Goal: Communication & Community: Answer question/provide support

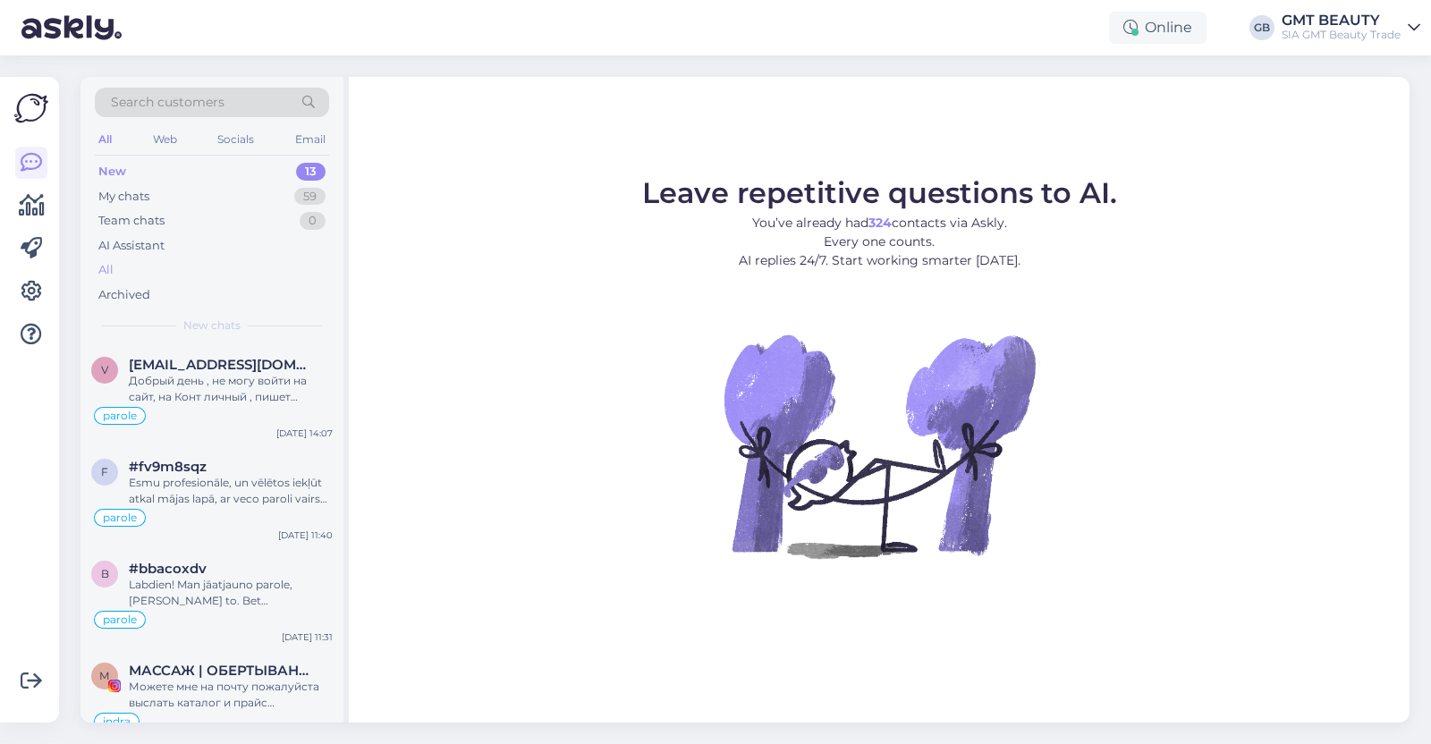
click at [138, 264] on div "All" at bounding box center [212, 270] width 234 height 25
click at [206, 104] on span "Search customers" at bounding box center [168, 102] width 114 height 19
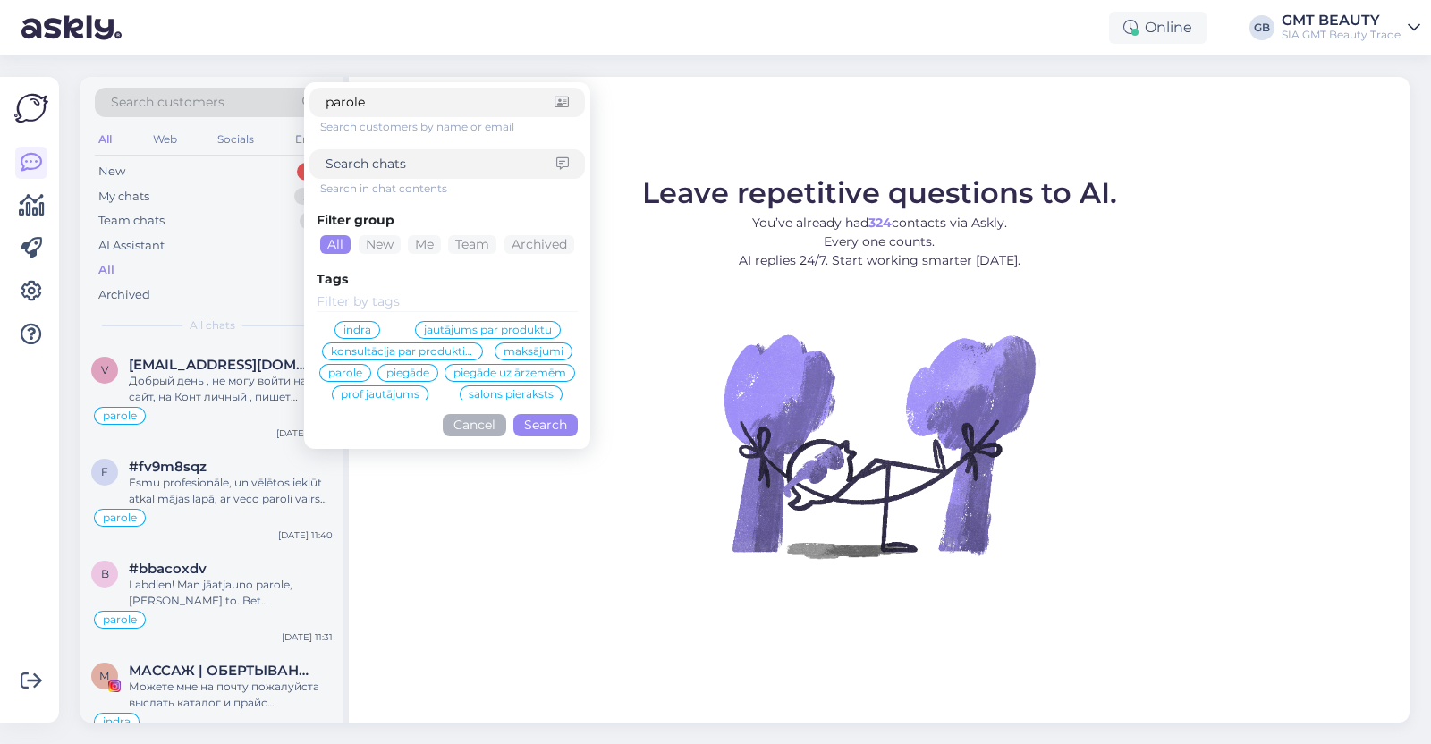
type input "parole"
click at [371, 377] on div "parole" at bounding box center [345, 373] width 52 height 18
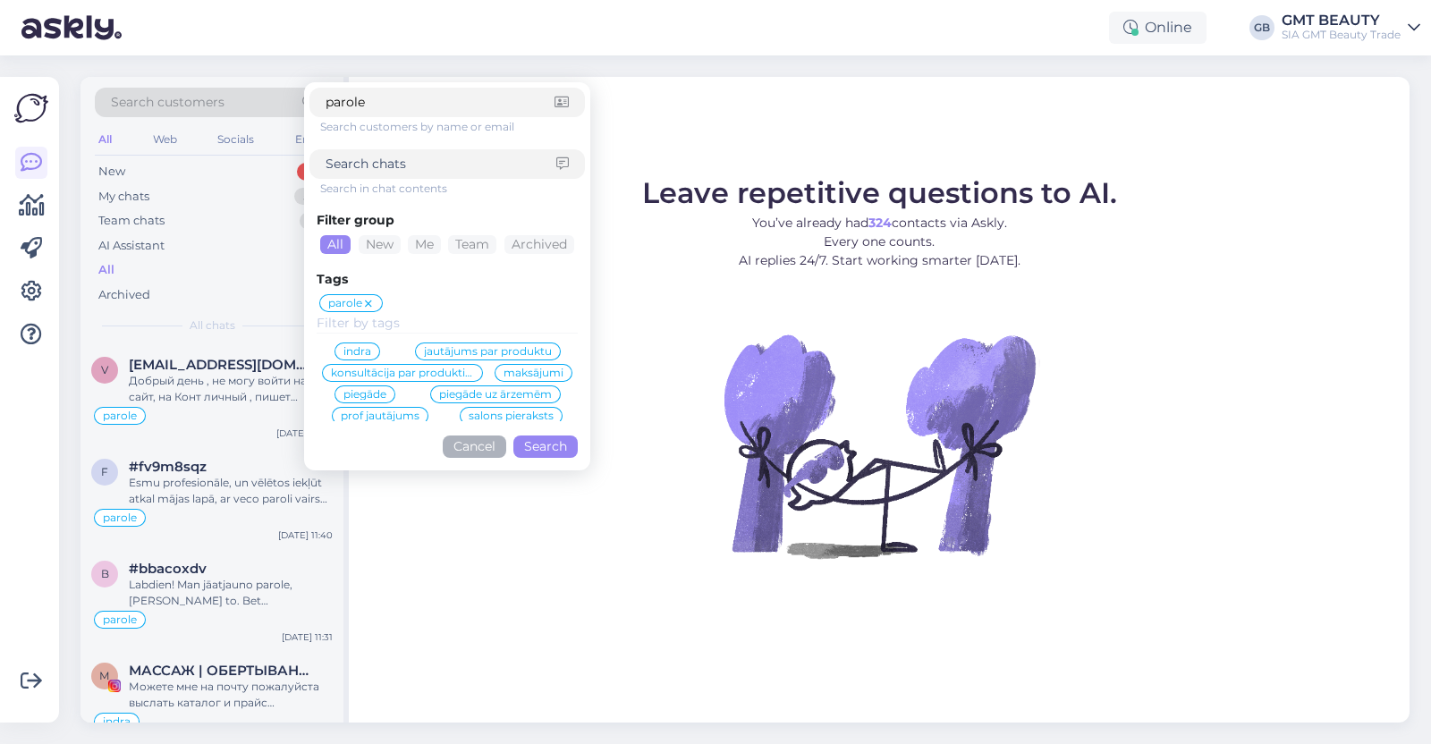
click at [536, 452] on button "Search" at bounding box center [545, 446] width 64 height 22
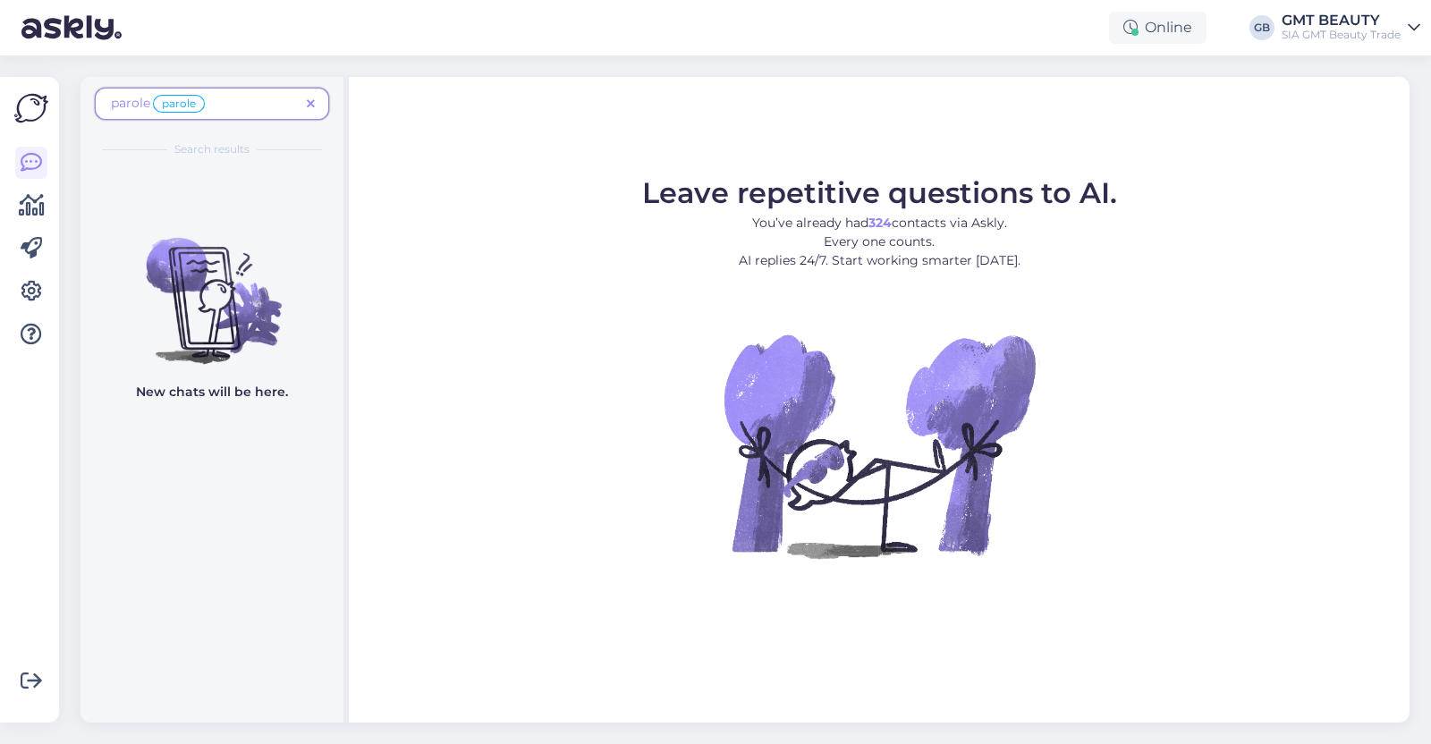
click at [152, 99] on span "parole parole" at bounding box center [159, 103] width 97 height 16
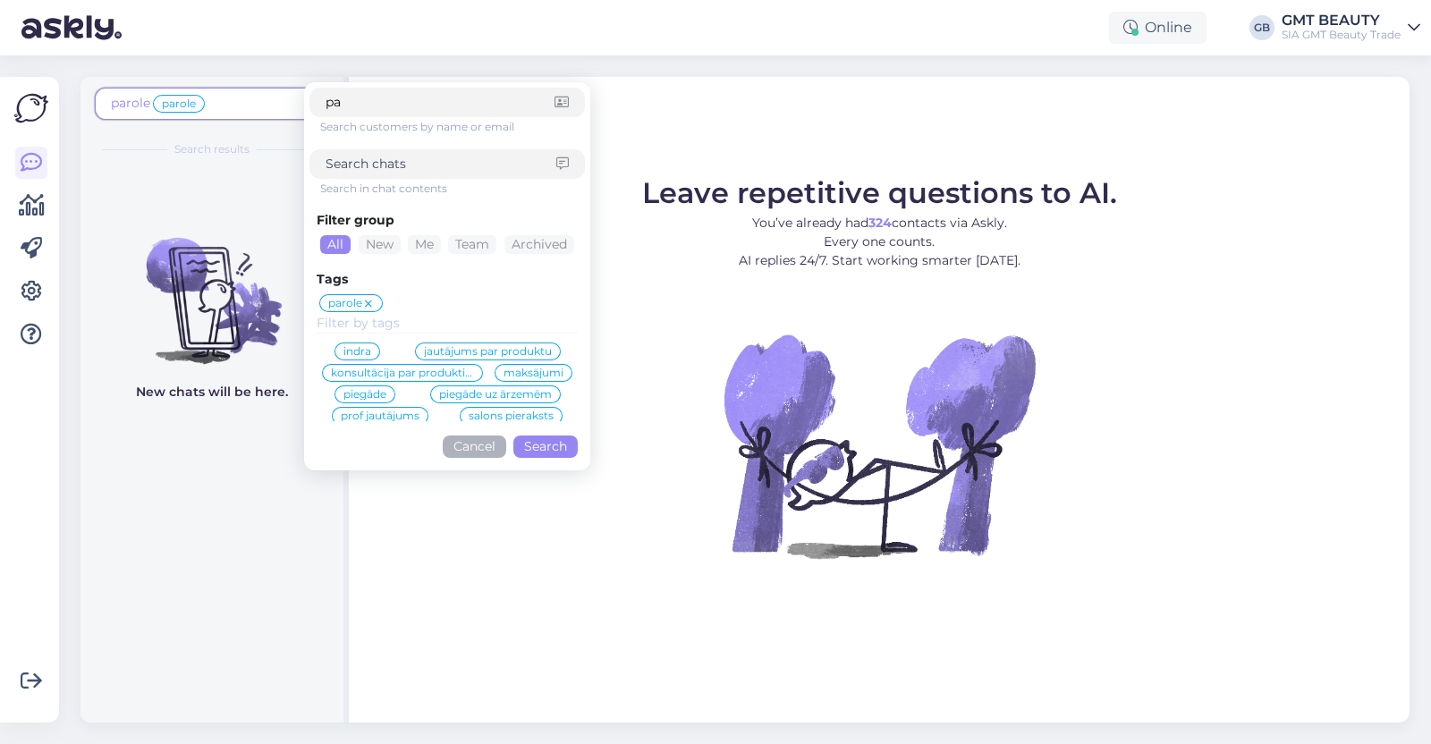
type input "p"
click at [528, 448] on button "Search" at bounding box center [545, 446] width 64 height 22
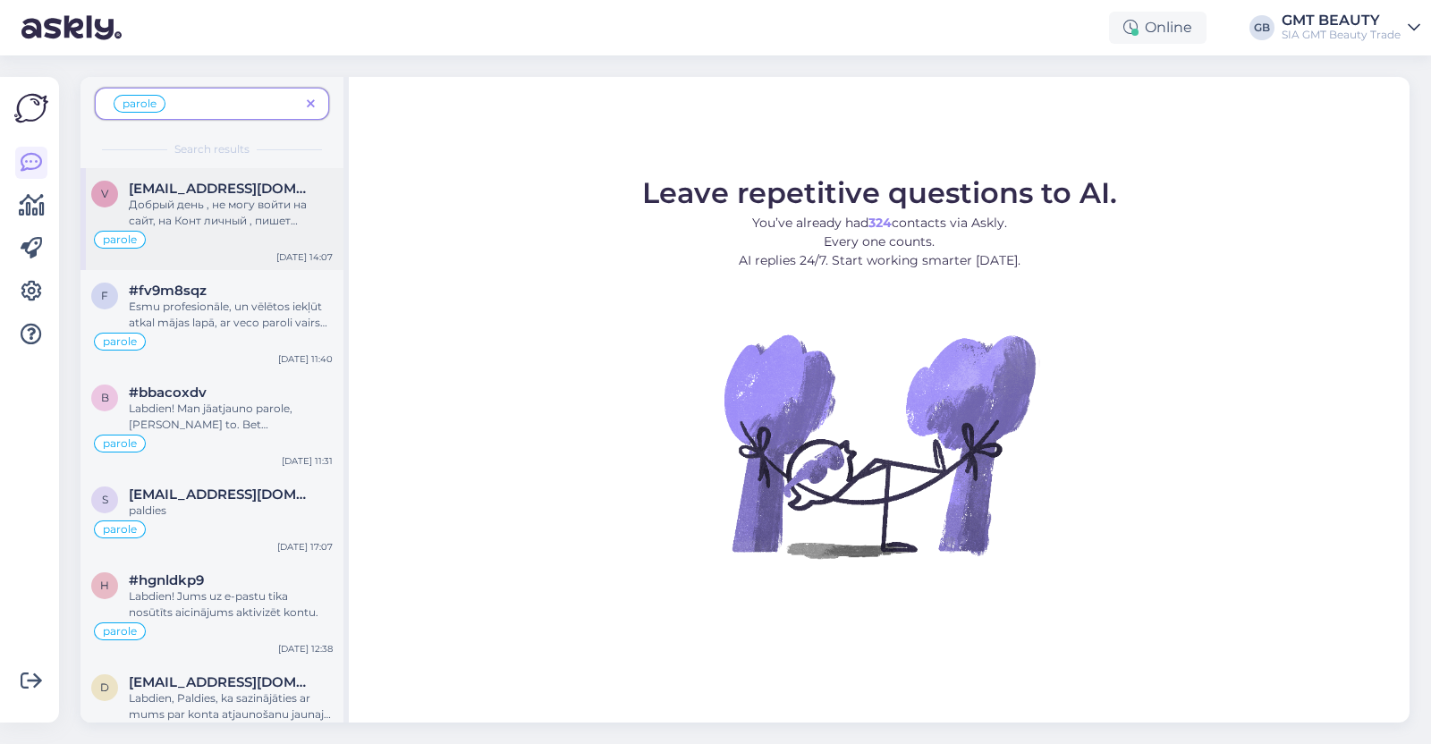
click at [155, 185] on span "[EMAIL_ADDRESS][DOMAIN_NAME]" at bounding box center [222, 189] width 186 height 16
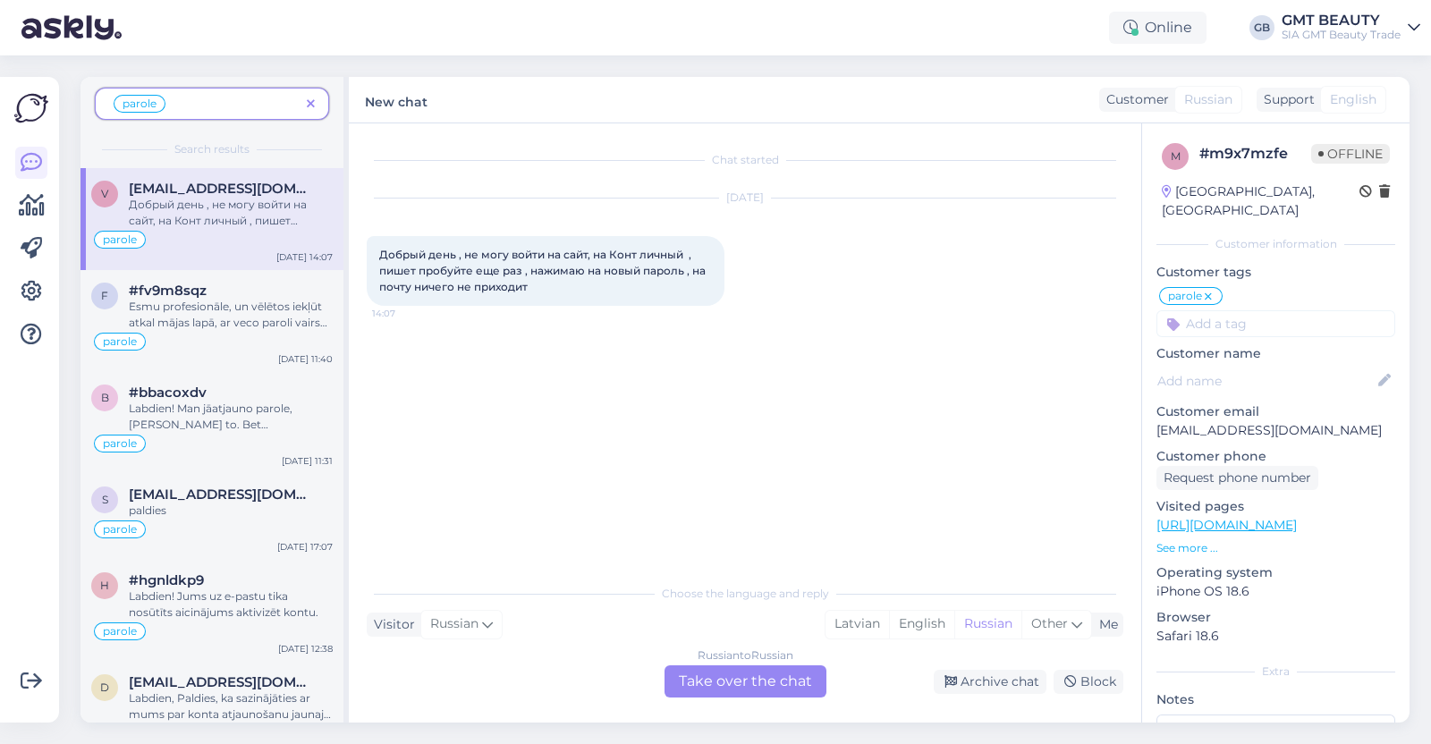
click at [688, 678] on div "Russian to Russian Take over the chat" at bounding box center [745, 681] width 162 height 32
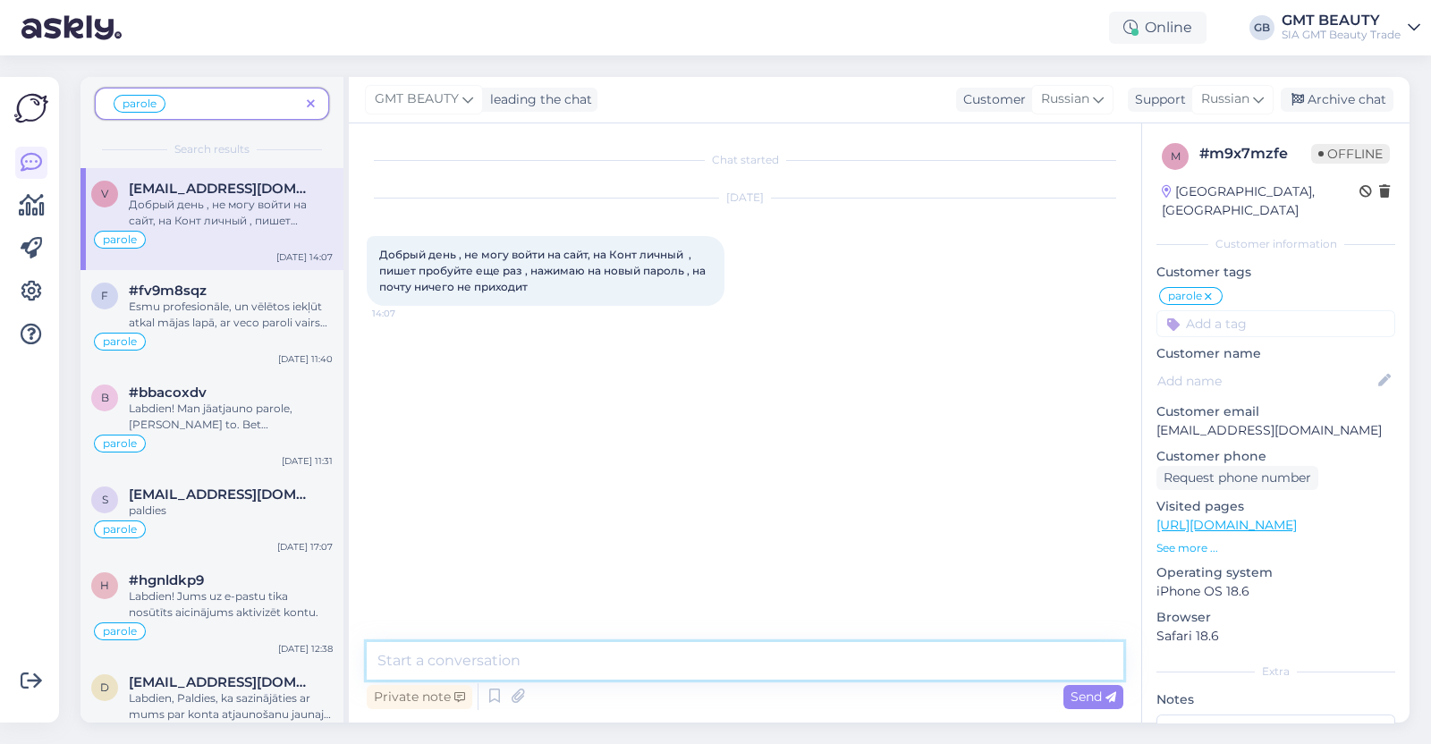
click at [558, 654] on textarea at bounding box center [745, 661] width 756 height 38
type textarea "Labdien! Jums uz e-pastu tika nosūtīts aicinājums atjaunot kontu."
click at [1100, 691] on span "Send" at bounding box center [1093, 696] width 46 height 16
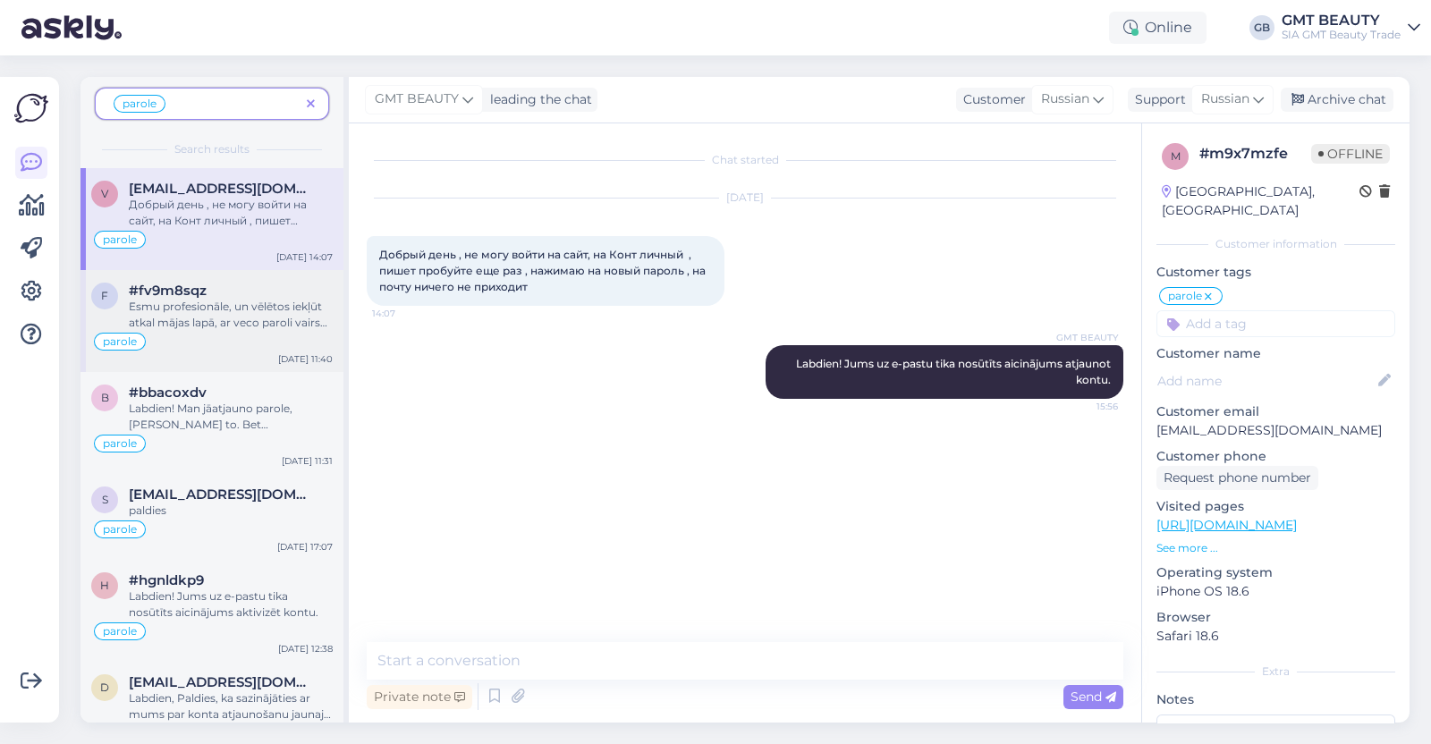
click at [206, 299] on div "Esmu profesionāle, un vēlētos iekļūt atkal mājas lapā, ar veco paroli vairs net…" at bounding box center [231, 315] width 204 height 32
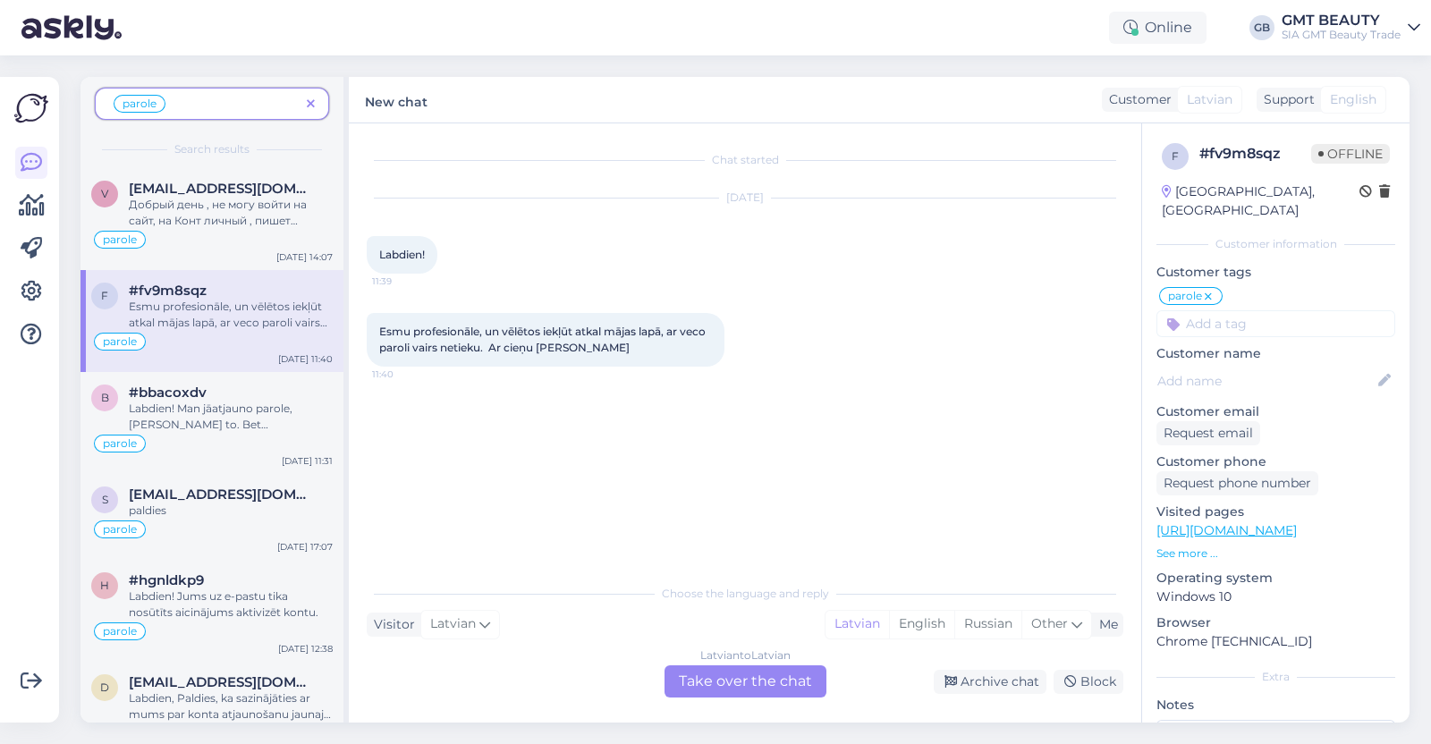
click at [733, 678] on div "Latvian to Latvian Take over the chat" at bounding box center [745, 681] width 162 height 32
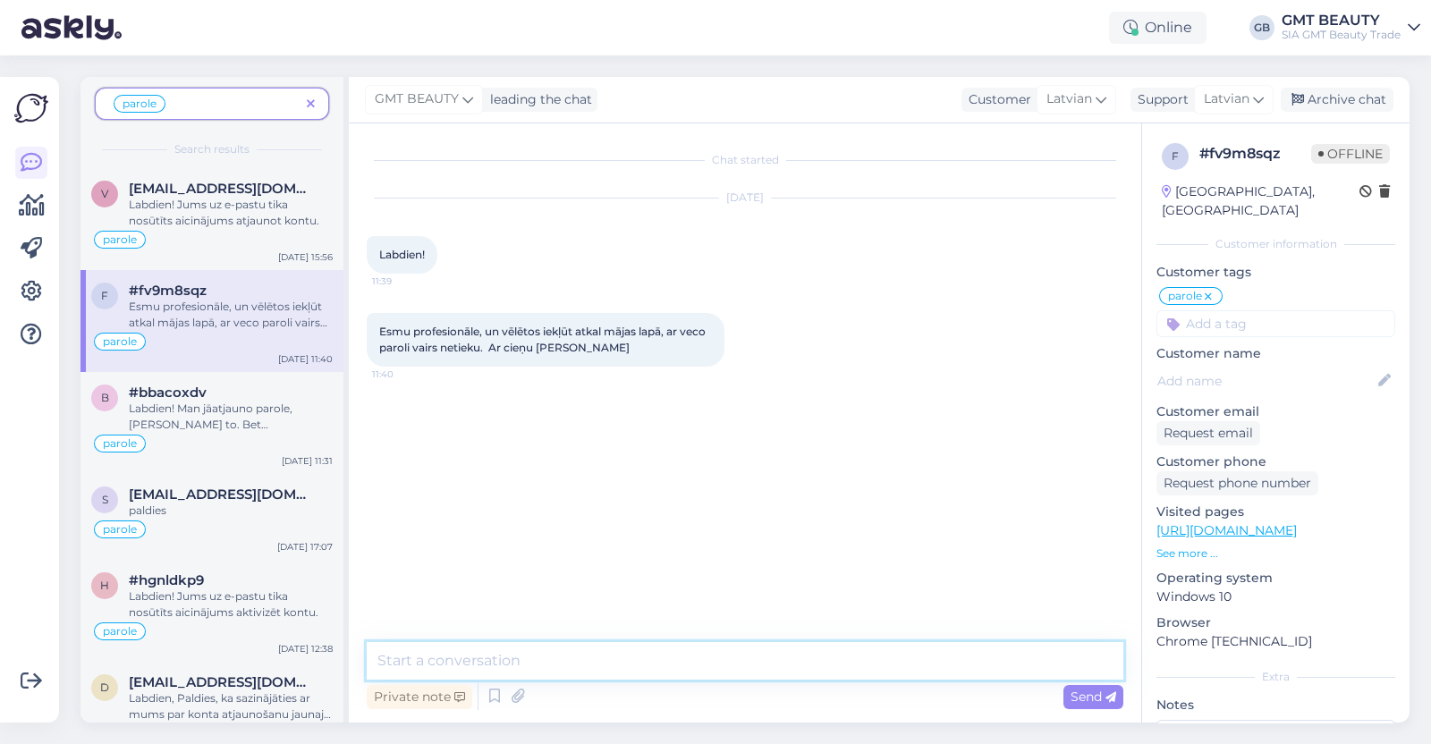
click at [553, 663] on textarea at bounding box center [745, 661] width 756 height 38
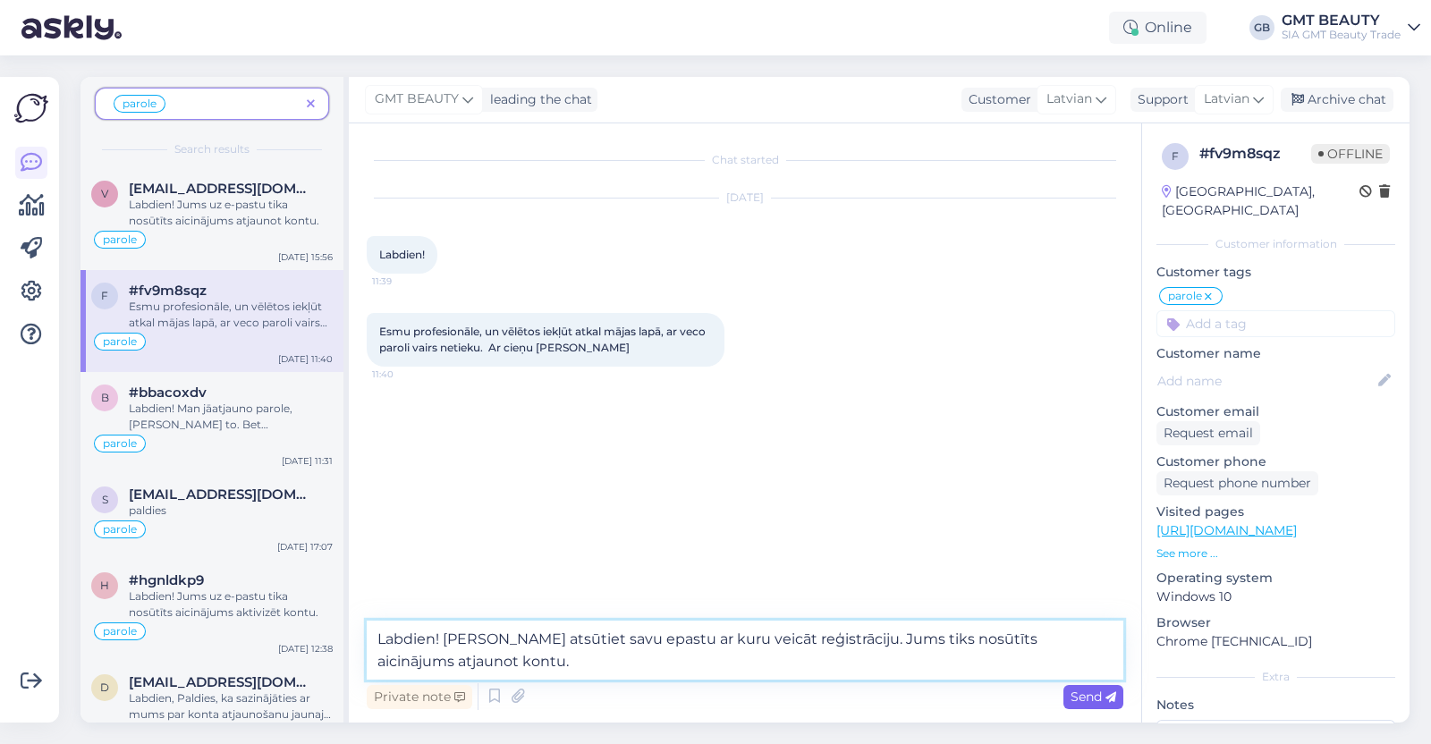
type textarea "Labdien! [PERSON_NAME] atsūtiet savu epastu ar kuru veicāt reģistrāciju. Jums t…"
click at [1085, 703] on span "Send" at bounding box center [1093, 696] width 46 height 16
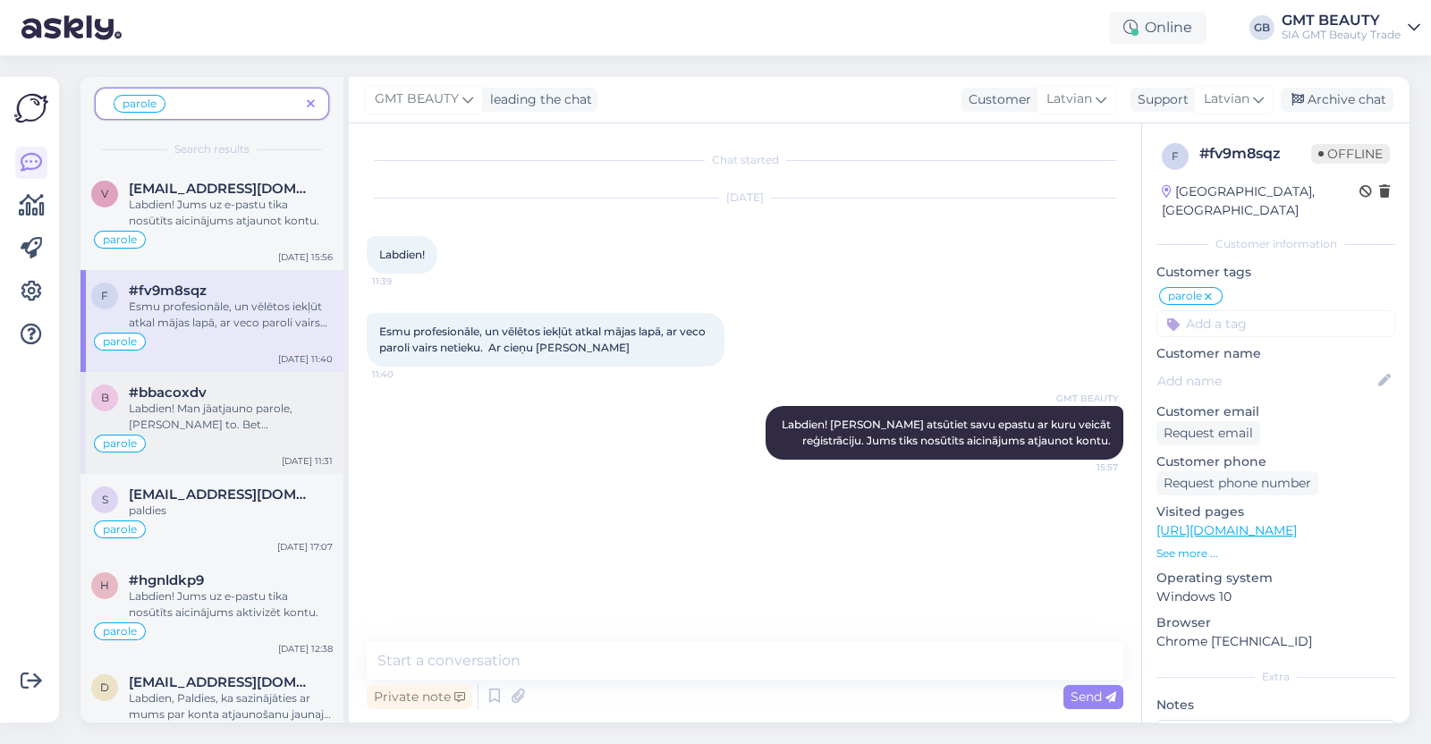
click at [201, 395] on span "#bbacoxdv" at bounding box center [168, 392] width 78 height 16
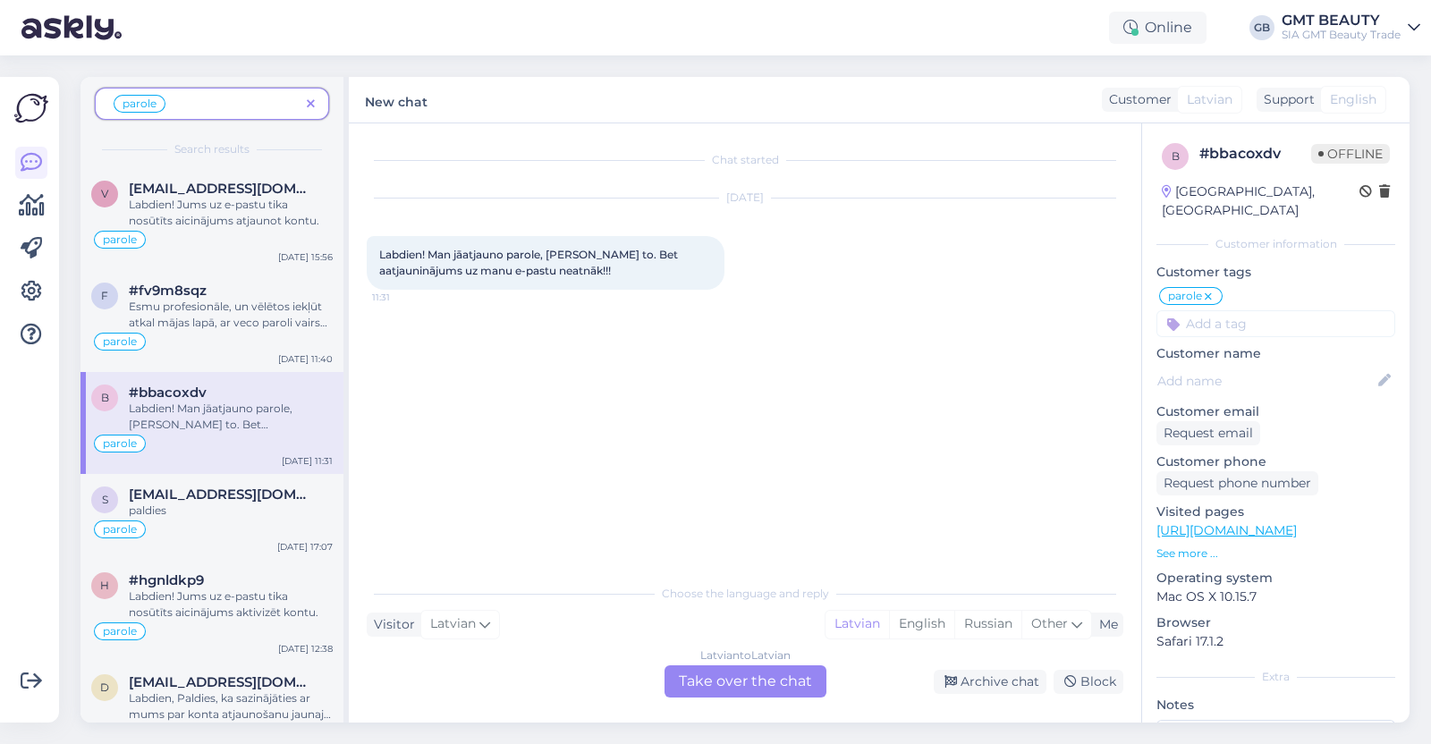
click at [734, 670] on div "Latvian to Latvian Take over the chat" at bounding box center [745, 681] width 162 height 32
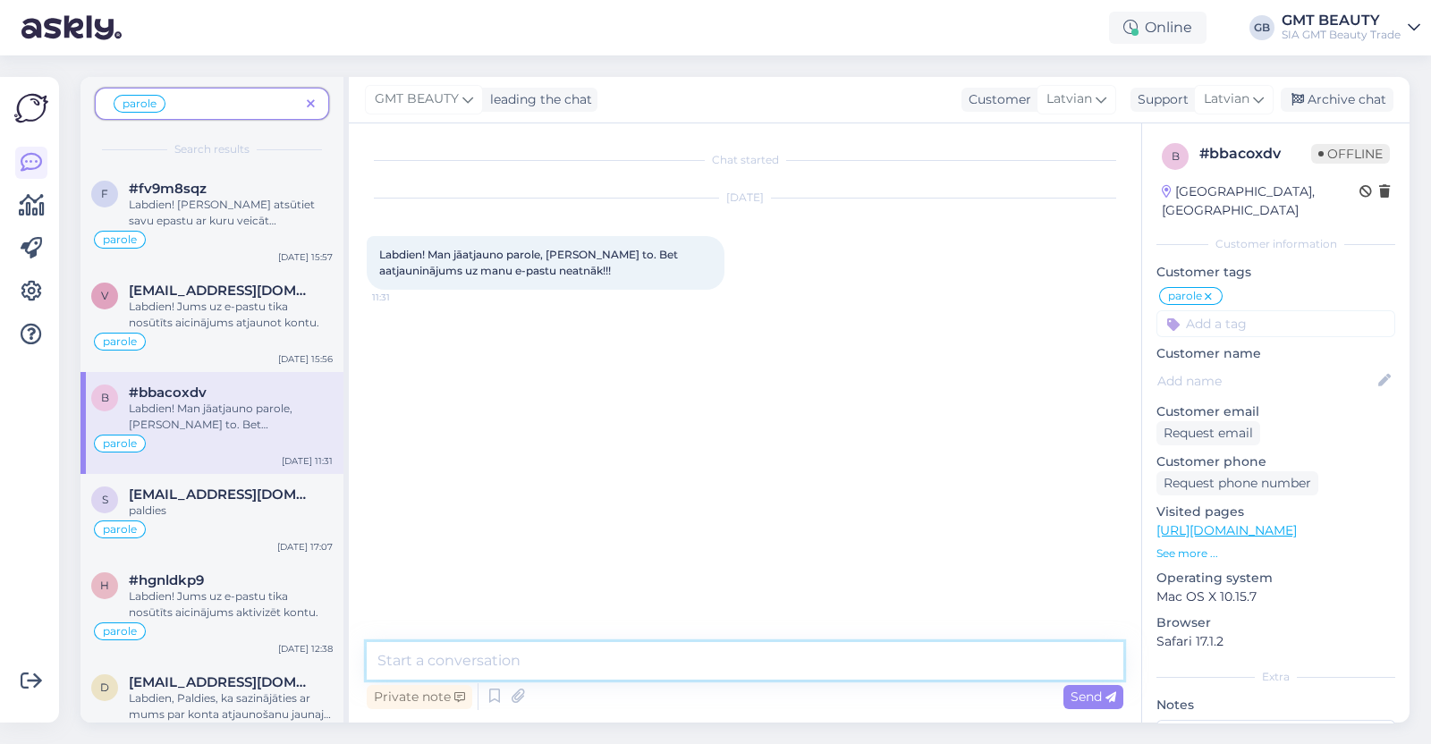
click at [523, 655] on textarea at bounding box center [745, 661] width 756 height 38
click at [581, 661] on textarea "Labdien! Lūdzu at" at bounding box center [745, 661] width 756 height 38
drag, startPoint x: 848, startPoint y: 663, endPoint x: 642, endPoint y: 725, distance: 215.0
click at [642, 725] on div "parole Search results f #fv9m8sqz Labdien! [PERSON_NAME] atsūtiet savu epastu a…" at bounding box center [750, 399] width 1361 height 688
type textarea "Labdien! Lūdzu atsūtiet savu e-pastu."
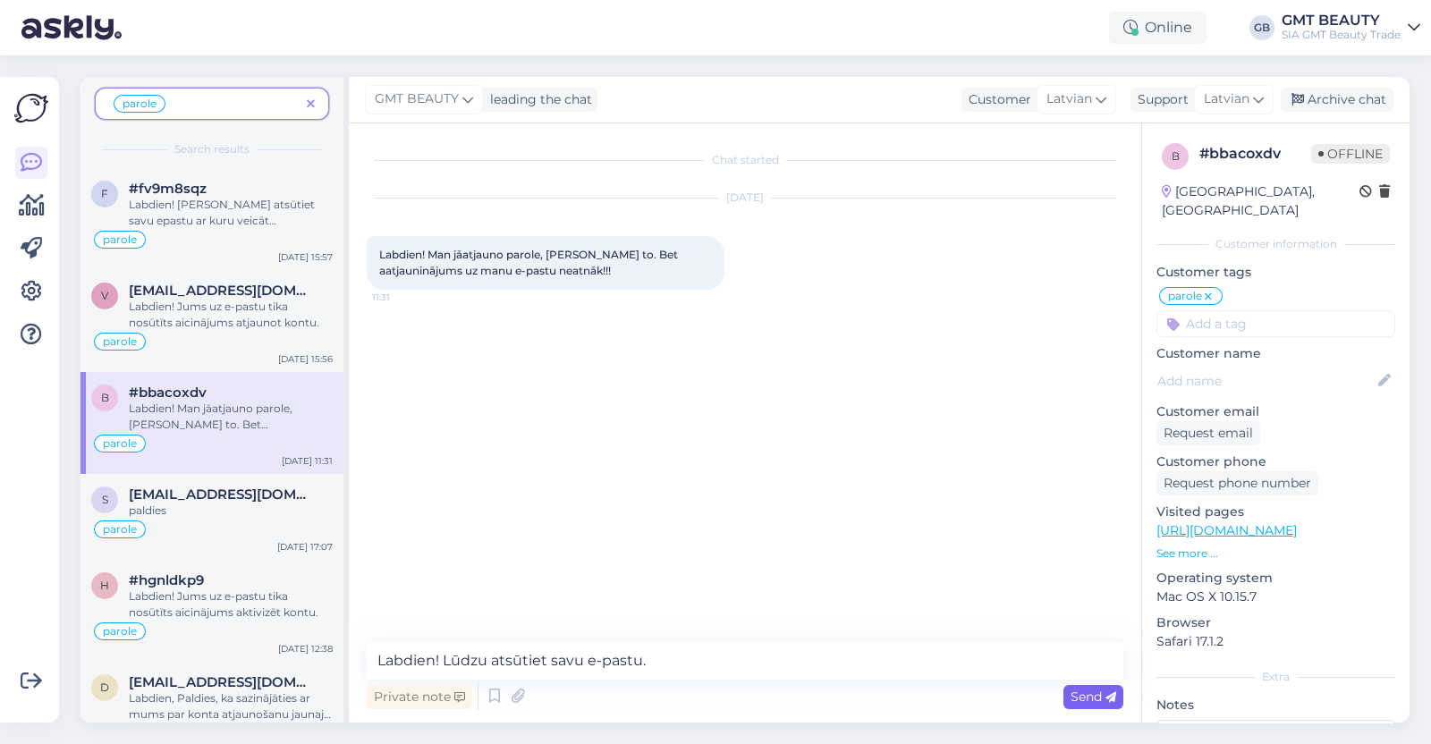
click at [1101, 697] on span "Send" at bounding box center [1093, 696] width 46 height 16
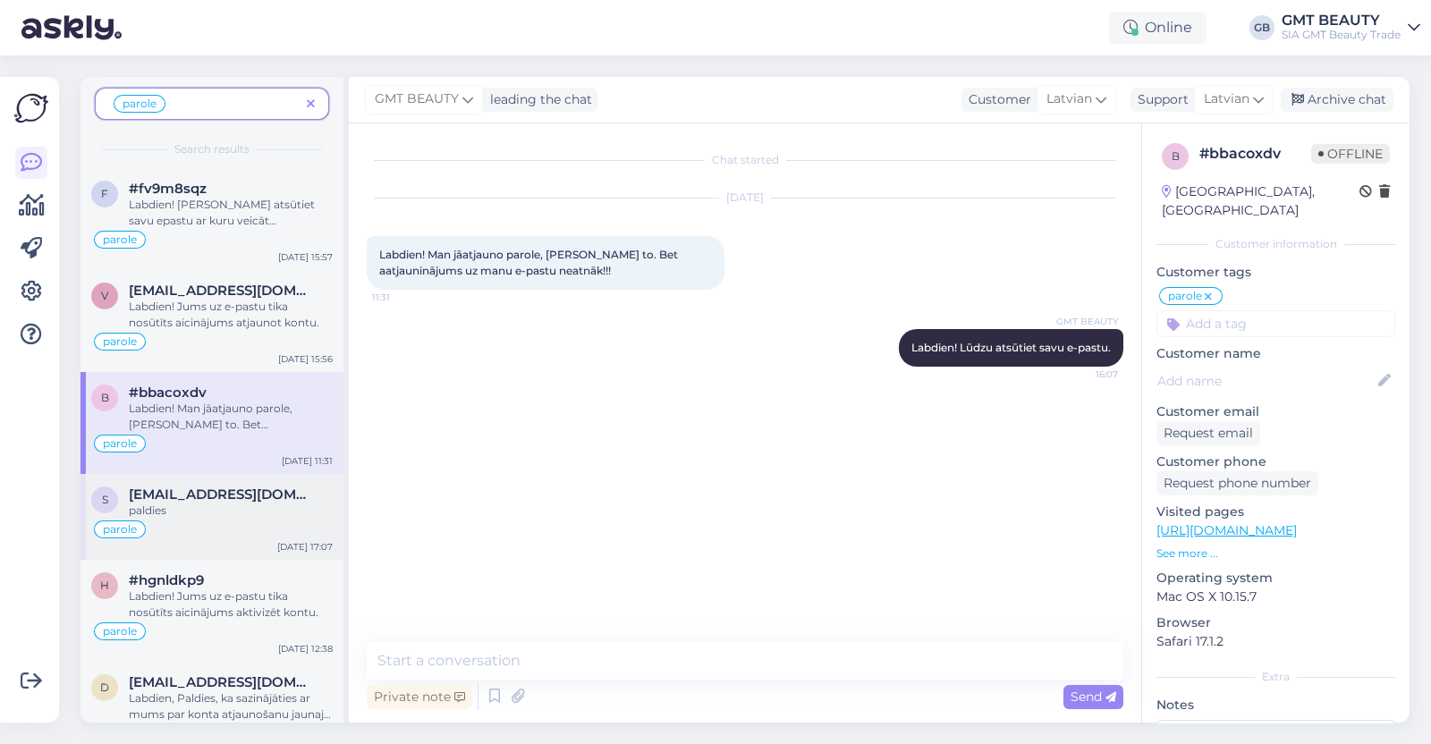
click at [192, 499] on span "[EMAIL_ADDRESS][DOMAIN_NAME]" at bounding box center [222, 494] width 186 height 16
